Goal: Task Accomplishment & Management: Manage account settings

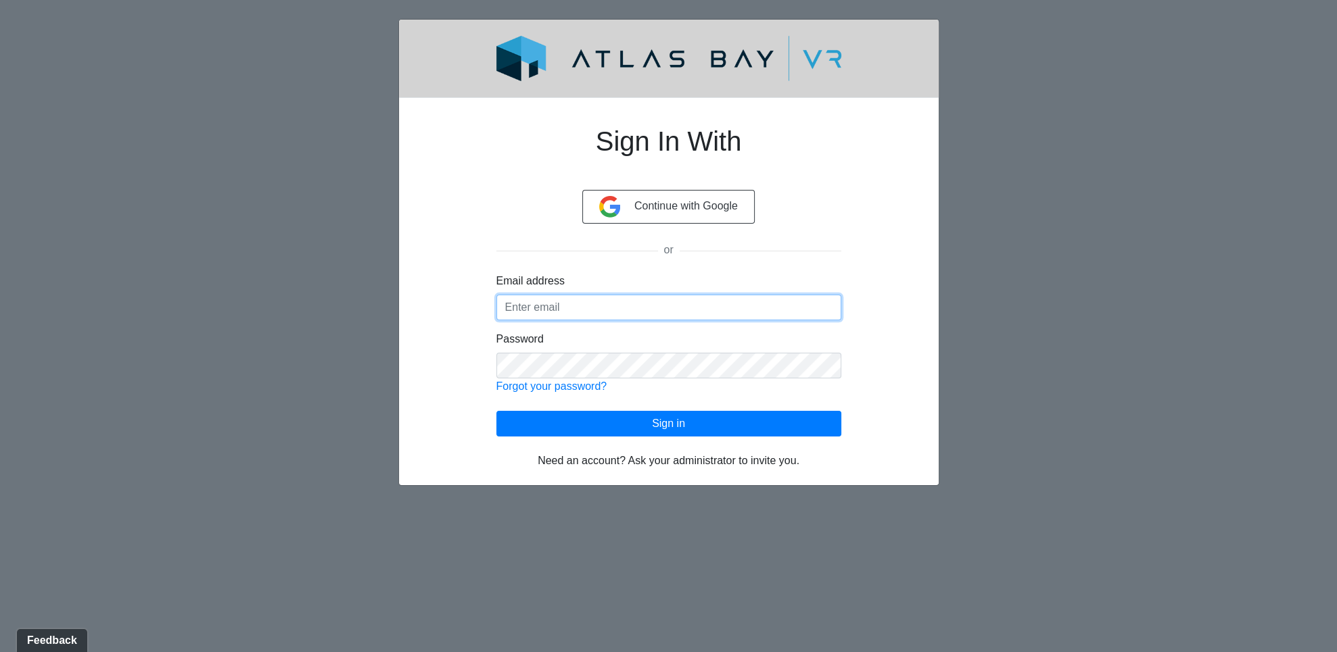
click at [615, 314] on input "Email address" at bounding box center [668, 308] width 345 height 26
type input "hope@inventhope.com"
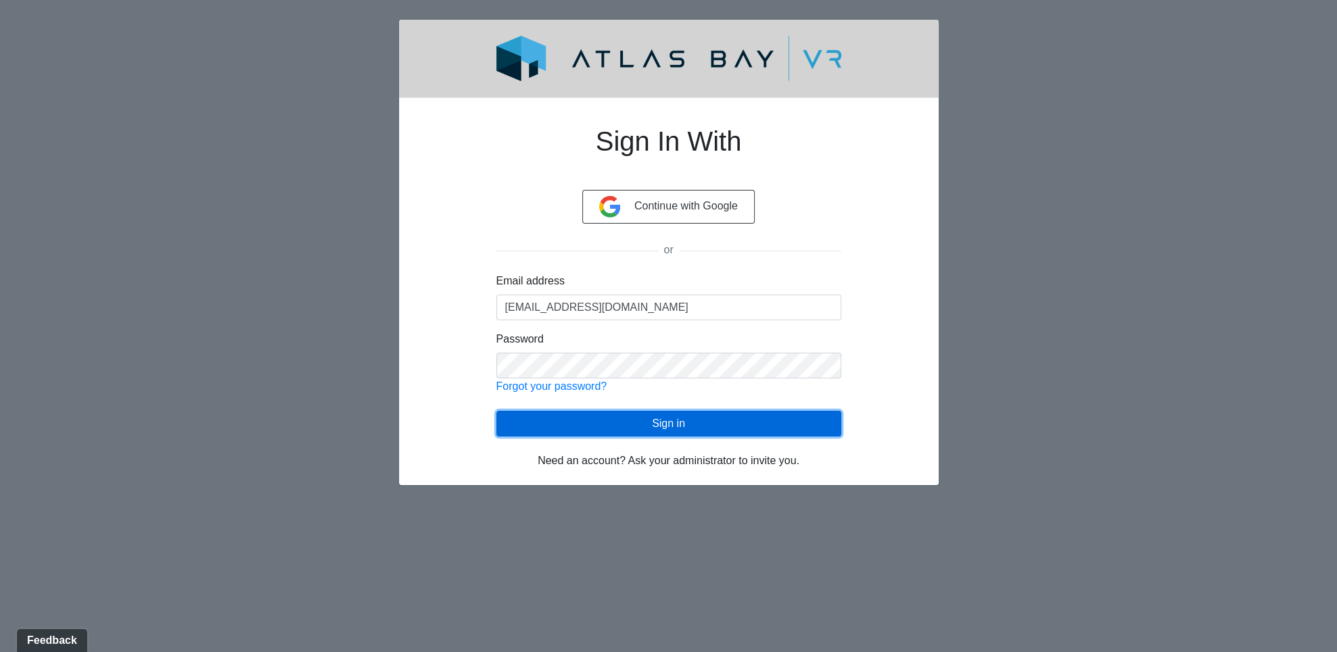
click at [768, 421] on button "Sign in" at bounding box center [668, 424] width 345 height 26
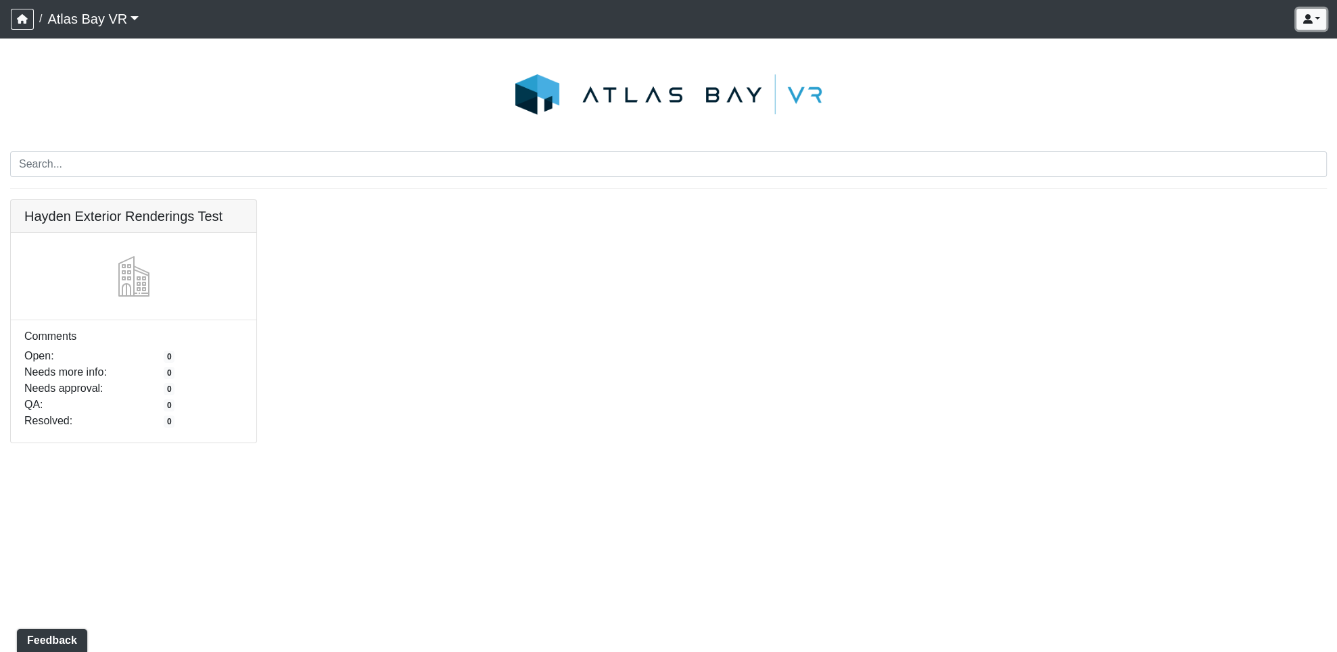
click at [1311, 16] on icon "button" at bounding box center [1306, 18] width 9 height 9
click at [1239, 72] on button "Sign out" at bounding box center [1228, 70] width 193 height 22
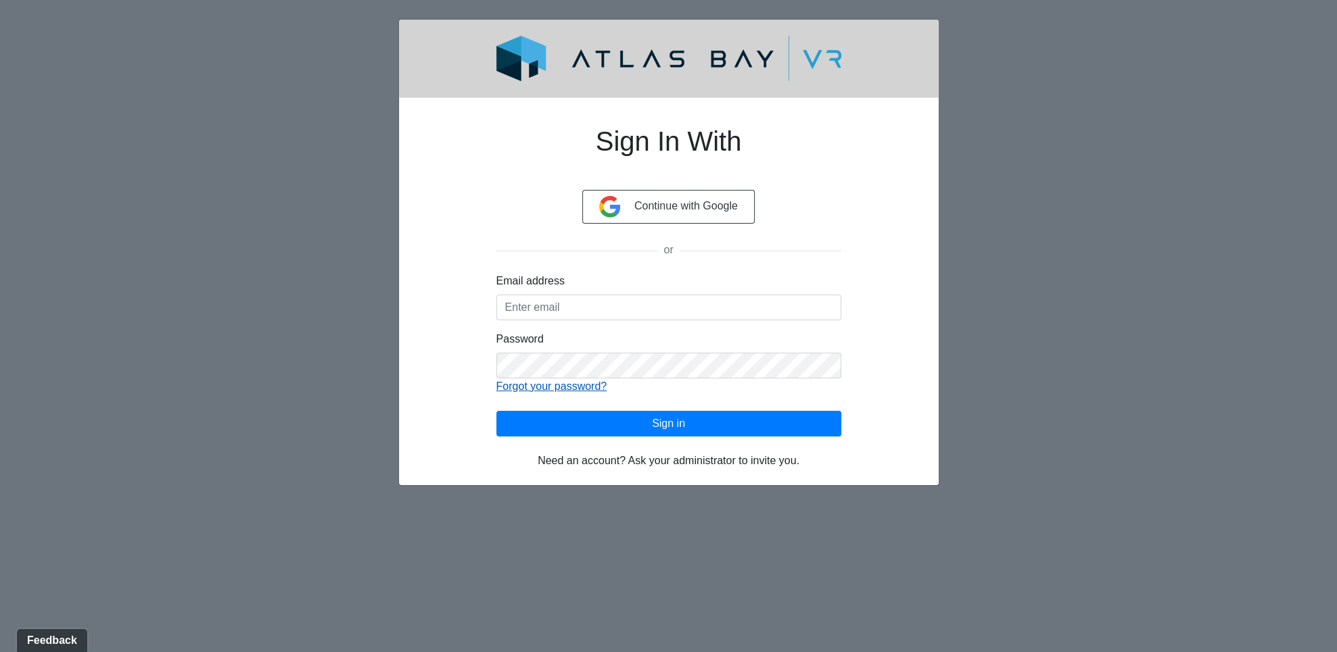
click at [539, 388] on link "Forgot your password?" at bounding box center [551, 386] width 111 height 11
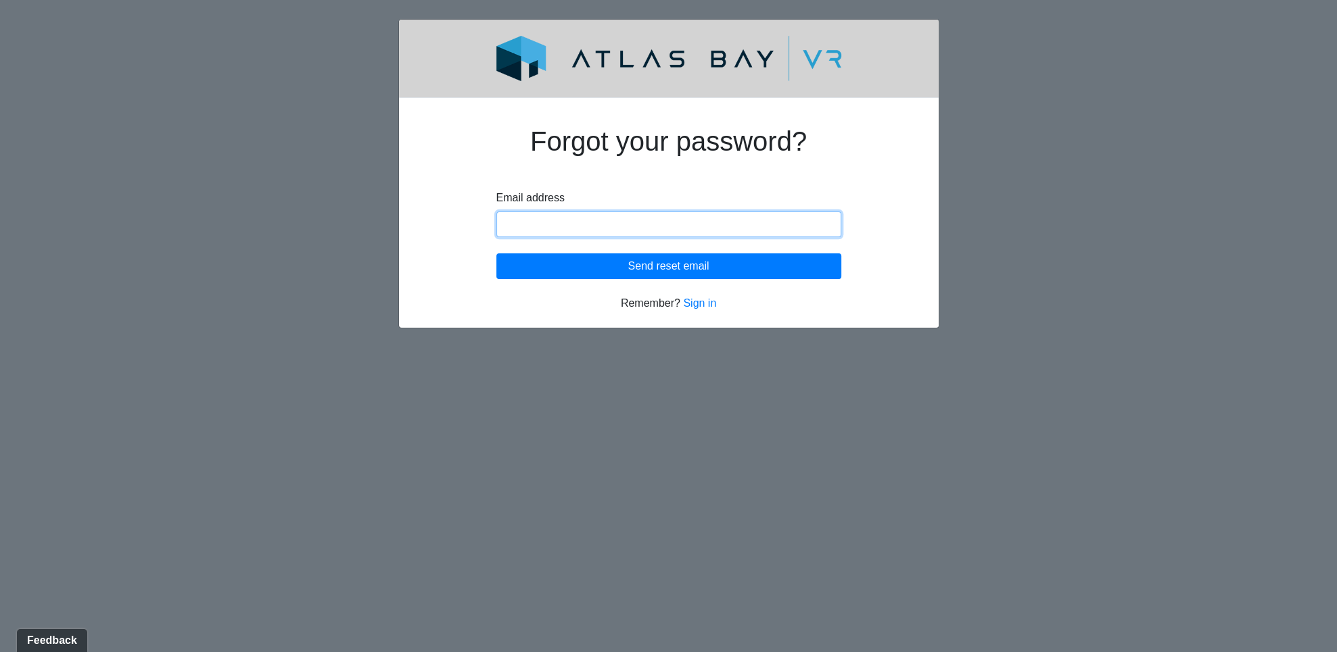
click at [525, 222] on input "Email address" at bounding box center [668, 225] width 345 height 26
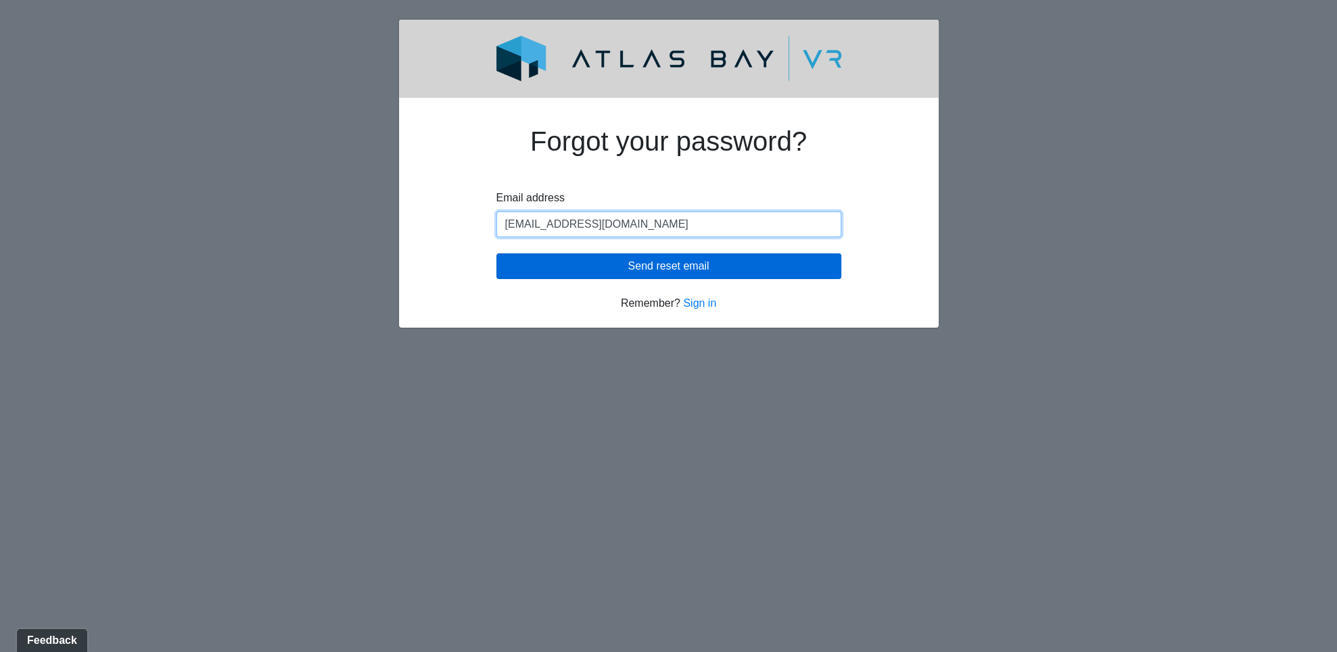
type input "[EMAIL_ADDRESS][DOMAIN_NAME]"
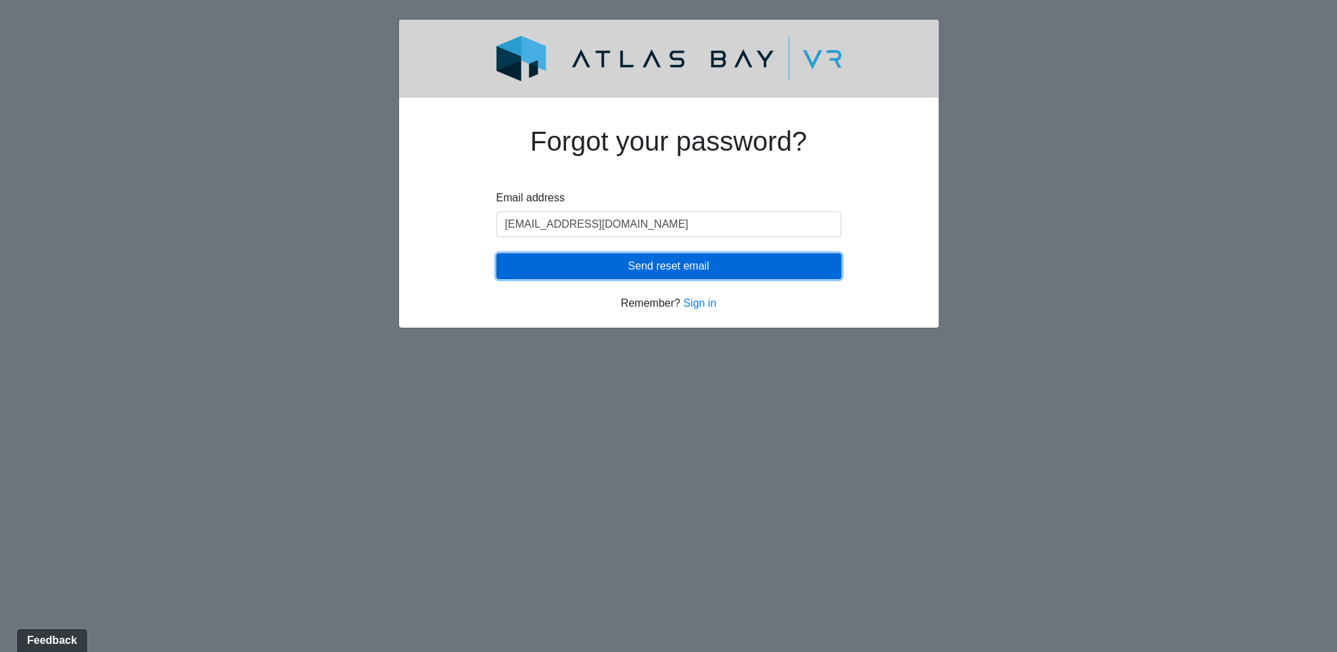
click at [649, 266] on button "Send reset email" at bounding box center [668, 267] width 345 height 26
